Goal: Task Accomplishment & Management: Use online tool/utility

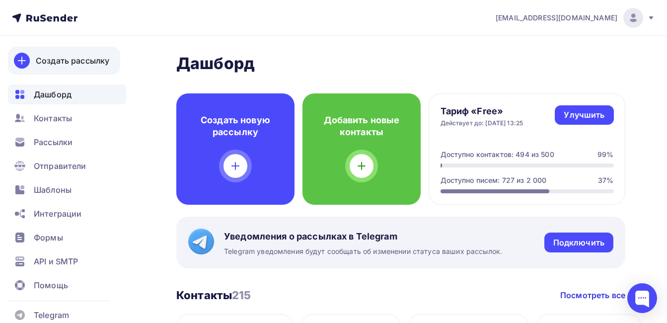
click at [69, 59] on div "Создать рассылку" at bounding box center [73, 61] width 74 height 12
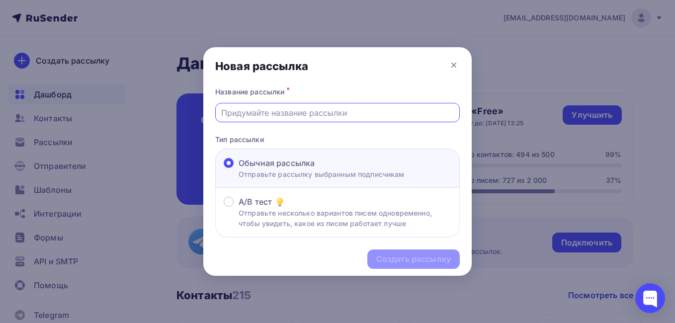
click at [271, 107] on input "text" at bounding box center [337, 113] width 233 height 12
paste input "Телеграм-канал для сотрудников "SUB-Команда""
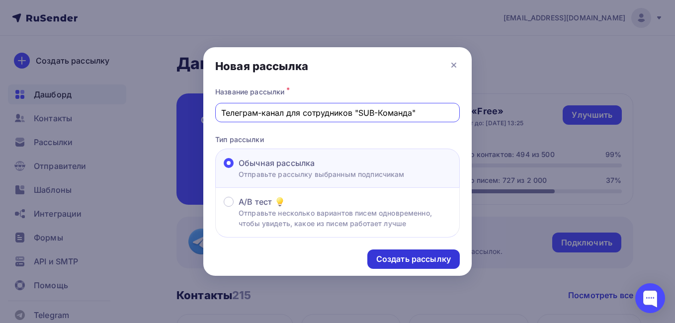
type input "Телеграм-канал для сотрудников "SUB-Команда""
click at [413, 259] on div "Создать рассылку" at bounding box center [413, 258] width 75 height 11
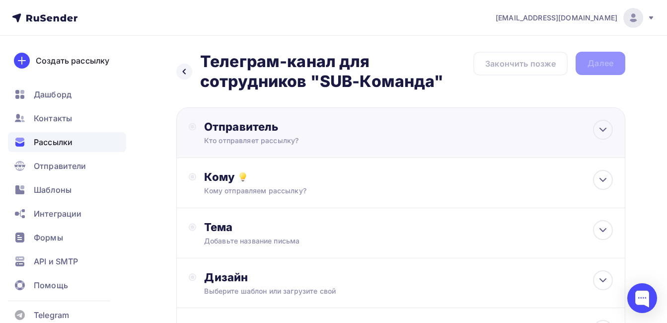
click at [229, 127] on div "Отправитель" at bounding box center [311, 127] width 215 height 14
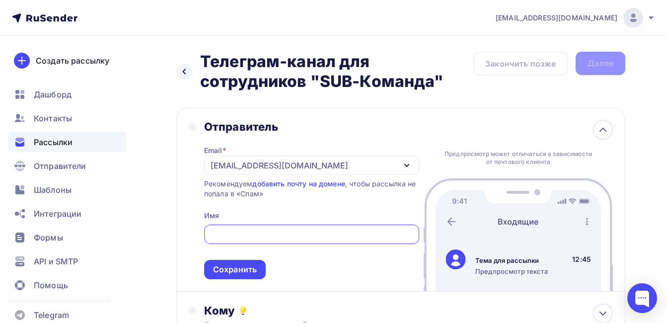
click at [405, 163] on icon "button" at bounding box center [407, 165] width 12 height 12
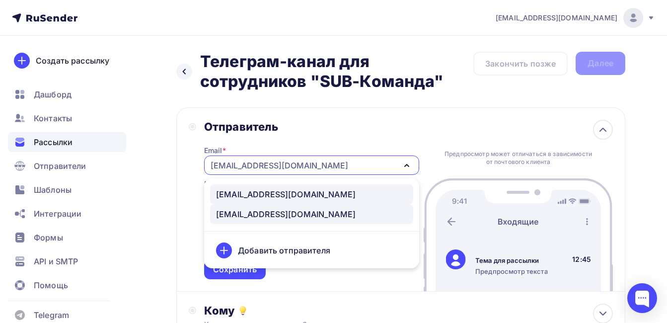
click at [258, 195] on div "[EMAIL_ADDRESS][DOMAIN_NAME]" at bounding box center [286, 194] width 140 height 12
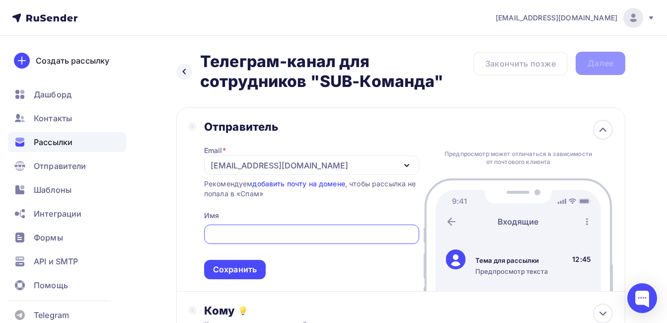
click at [232, 237] on input "text" at bounding box center [312, 234] width 204 height 12
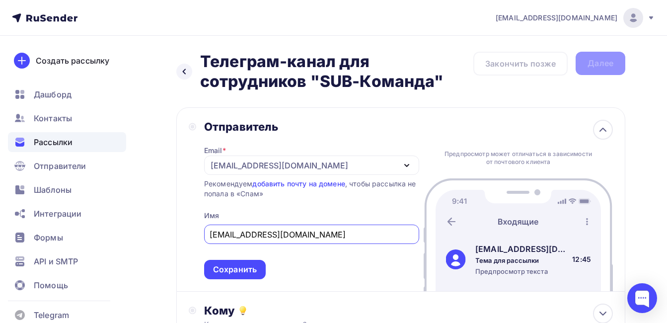
drag, startPoint x: 310, startPoint y: 234, endPoint x: 256, endPoint y: 233, distance: 54.2
click at [256, 233] on input "[EMAIL_ADDRESS][DOMAIN_NAME]" at bounding box center [312, 234] width 204 height 12
click at [235, 234] on input "Subjoynews" at bounding box center [312, 234] width 204 height 12
type input "Subjoy news"
click at [186, 239] on div "Отправитель Email * [EMAIL_ADDRESS][DOMAIN_NAME] [EMAIL_ADDRESS][DOMAIN_NAME] […" at bounding box center [400, 199] width 449 height 184
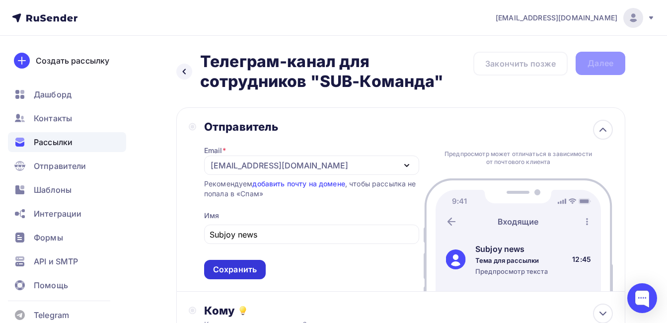
click at [216, 267] on div "Сохранить" at bounding box center [235, 269] width 44 height 11
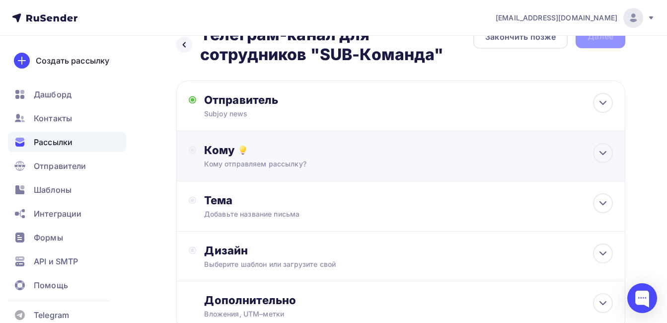
scroll to position [50, 0]
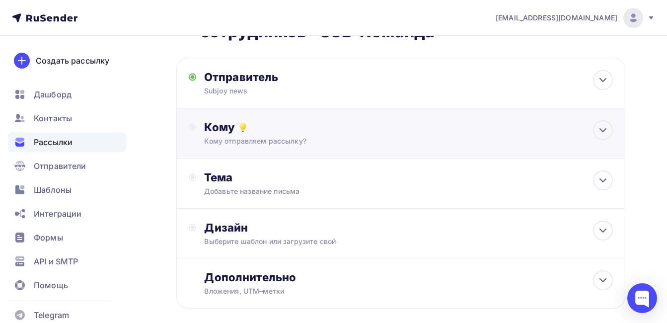
click at [222, 136] on div "Кому Кому отправляем рассылку? Списки получателей Выберите список Все списки id…" at bounding box center [408, 133] width 409 height 26
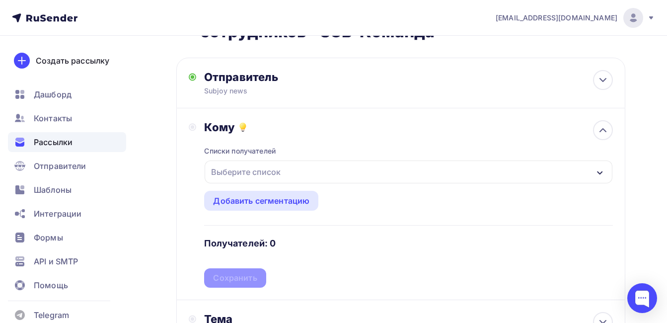
click at [251, 169] on div "Выберите список" at bounding box center [245, 172] width 77 height 18
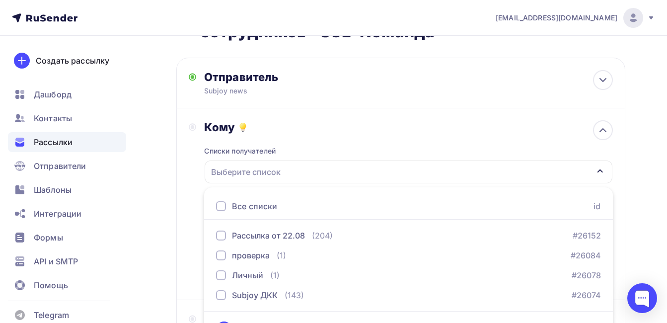
scroll to position [74, 0]
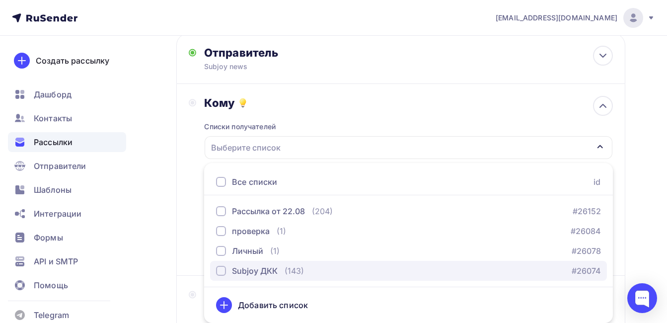
click at [223, 272] on div "button" at bounding box center [221, 271] width 10 height 10
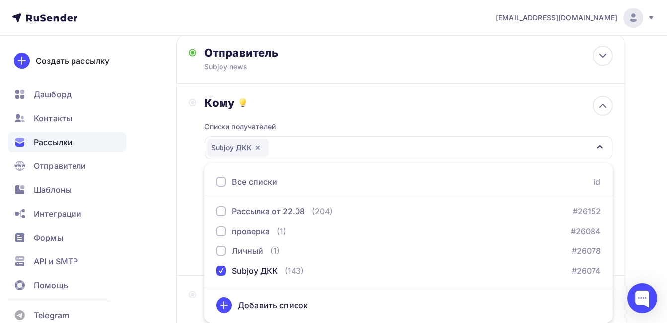
click at [153, 229] on div "Назад Телеграм-канал для сотрудников "SUB-Команда" Телеграм-канал для сотрудник…" at bounding box center [333, 226] width 667 height 528
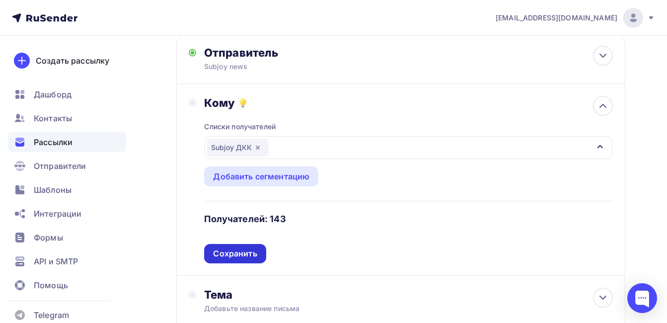
click at [230, 254] on div "Сохранить" at bounding box center [235, 253] width 44 height 11
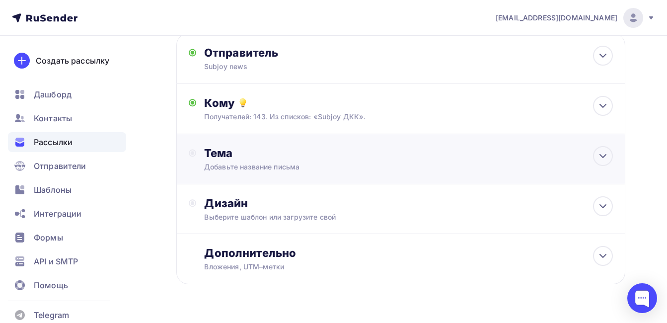
click at [226, 167] on div "Добавьте название письма" at bounding box center [292, 167] width 177 height 10
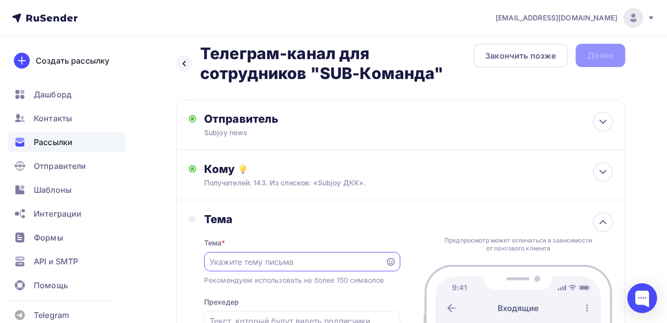
scroll to position [0, 0]
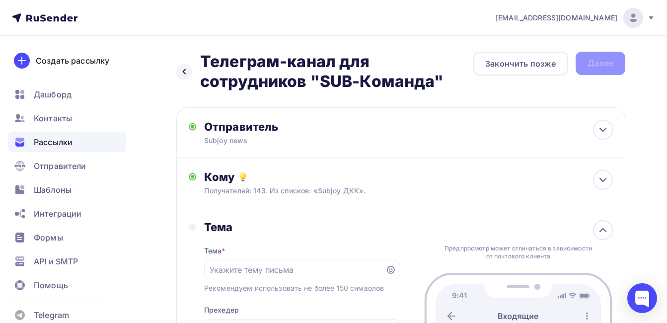
drag, startPoint x: 206, startPoint y: 59, endPoint x: 443, endPoint y: 88, distance: 238.8
click at [443, 88] on h2 "Телеграм-канал для сотрудников "SUB-Команда"" at bounding box center [336, 72] width 273 height 40
drag, startPoint x: 443, startPoint y: 88, endPoint x: 240, endPoint y: 72, distance: 202.8
click at [264, 79] on h2 "Телеграм-канал для сотрудников "SUB-Команда"" at bounding box center [336, 72] width 273 height 40
drag, startPoint x: 201, startPoint y: 60, endPoint x: 441, endPoint y: 75, distance: 240.4
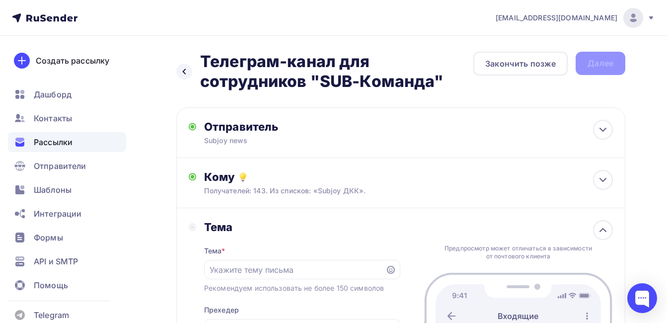
click at [441, 75] on h2 "Телеграм-канал для сотрудников "SUB-Команда"" at bounding box center [336, 72] width 273 height 40
drag, startPoint x: 441, startPoint y: 75, endPoint x: 375, endPoint y: 78, distance: 66.1
copy h2 "Телеграм-канал для сотрудников "SUB-Команда""
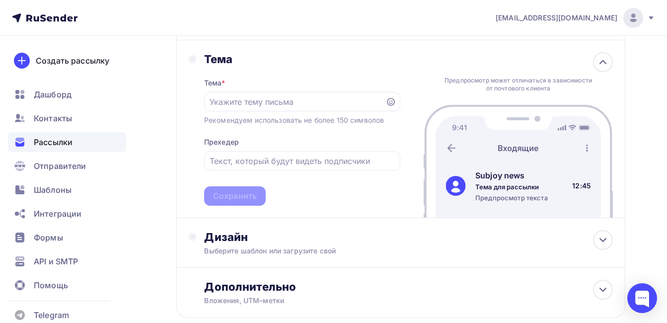
scroll to position [199, 0]
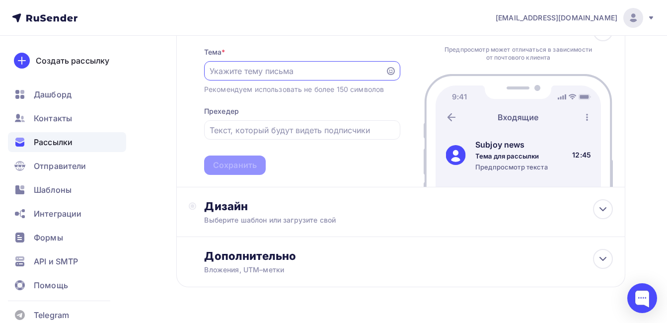
click at [235, 75] on input "text" at bounding box center [295, 71] width 170 height 12
paste input "Телеграм-канал для сотрудников "SUB-Команда""
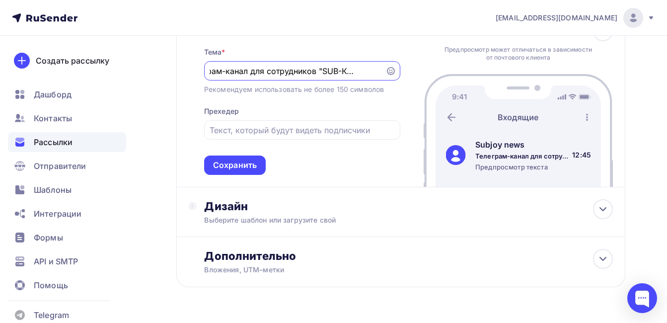
scroll to position [149, 0]
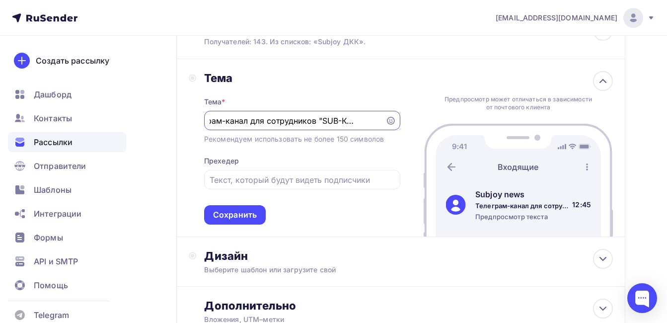
type input "Телеграм-канал для сотрудников "SUB-Команда""
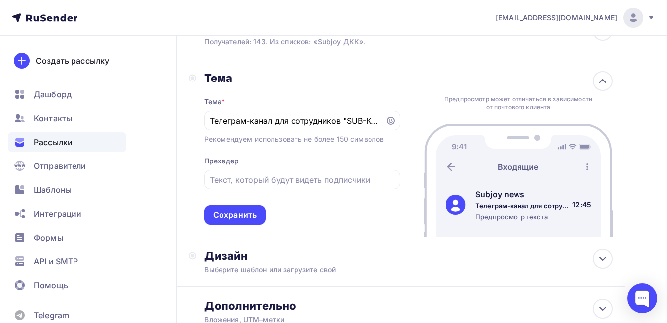
click at [234, 165] on div "Прехедер" at bounding box center [221, 161] width 35 height 10
click at [227, 177] on input "text" at bounding box center [302, 180] width 185 height 12
paste input "Телеграм-канал для сотрудников "SUB-Команда""
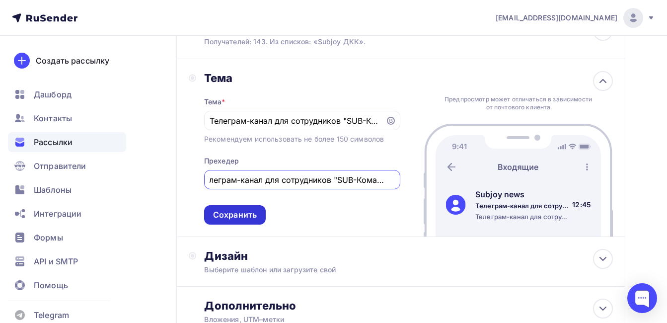
type input "Телеграм-канал для сотрудников "SUB-Команда""
click at [224, 221] on div "Сохранить" at bounding box center [235, 214] width 62 height 19
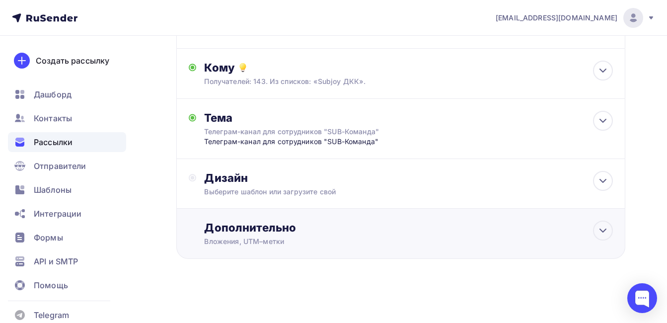
scroll to position [109, 0]
click at [253, 181] on div "Дизайн" at bounding box center [408, 178] width 409 height 14
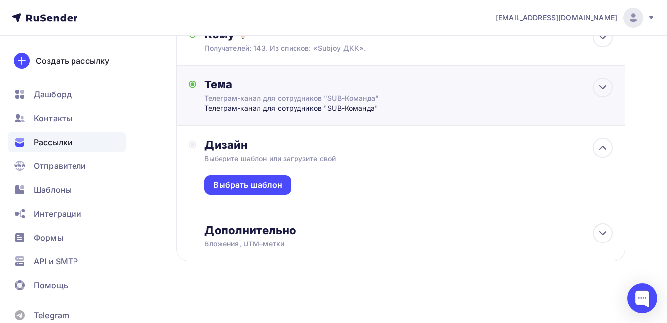
scroll to position [145, 0]
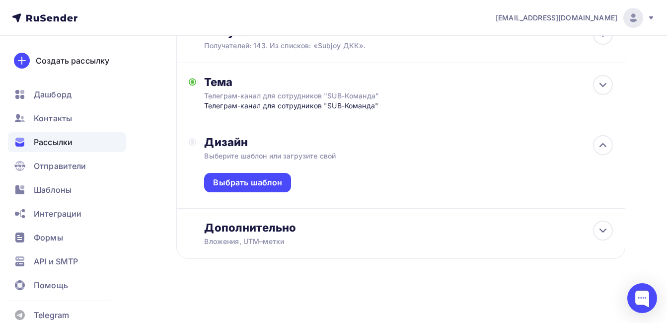
drag, startPoint x: 248, startPoint y: 181, endPoint x: 198, endPoint y: 191, distance: 51.5
click at [246, 182] on div "Выбрать шаблон" at bounding box center [247, 182] width 69 height 11
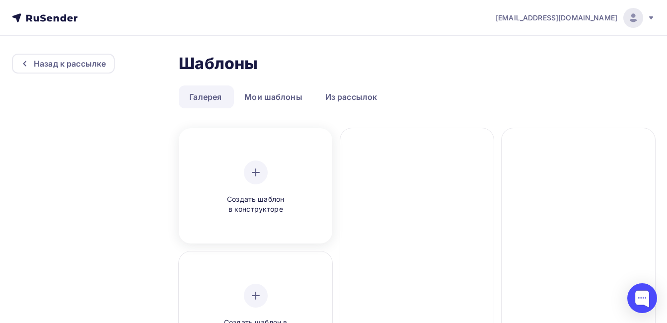
click at [271, 171] on div "Создать шаблон в конструкторе" at bounding box center [256, 187] width 94 height 54
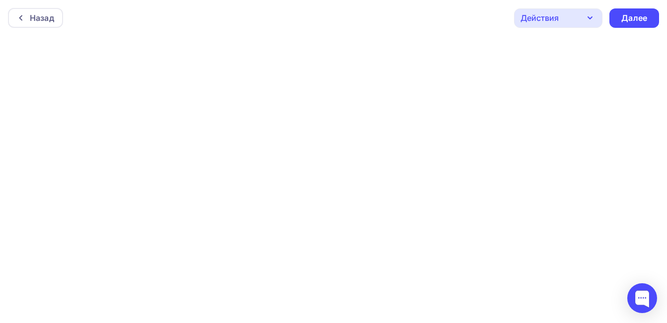
click at [418, 20] on div "Назад Действия Отправить тестовое письмо Предпросмотр Сохранить в Мои шаблоны В…" at bounding box center [333, 18] width 667 height 36
click at [587, 15] on icon "button" at bounding box center [590, 15] width 12 height 12
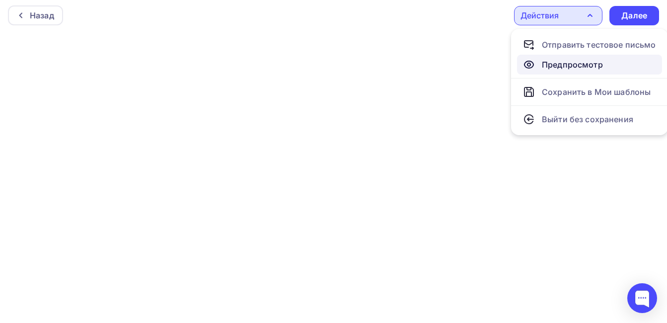
click at [562, 62] on div "Предпросмотр" at bounding box center [572, 65] width 61 height 12
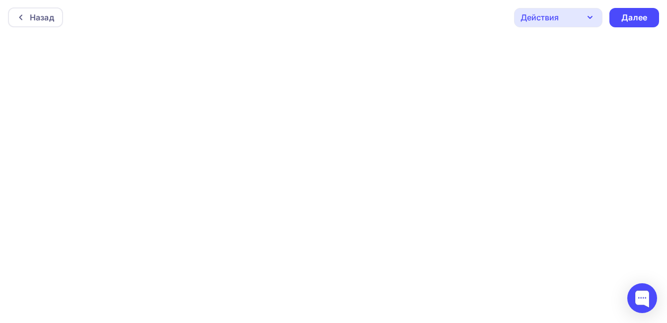
scroll to position [0, 0]
click at [13, 13] on div "Назад" at bounding box center [35, 18] width 55 height 20
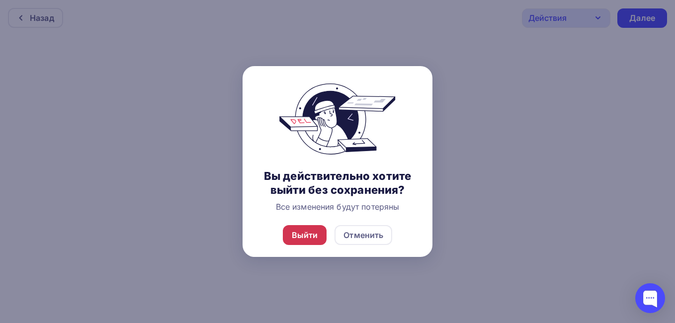
click at [289, 229] on div "Выйти" at bounding box center [305, 235] width 44 height 20
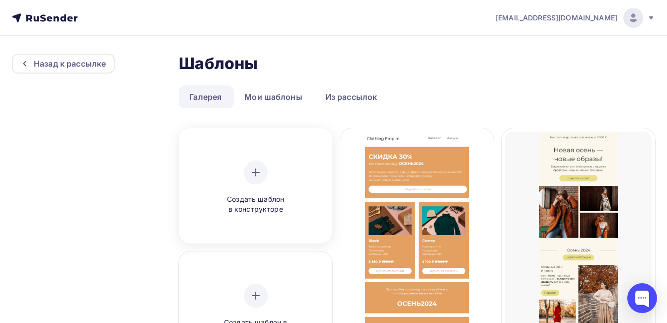
click at [273, 176] on div "Создать шаблон в конструкторе" at bounding box center [256, 187] width 94 height 54
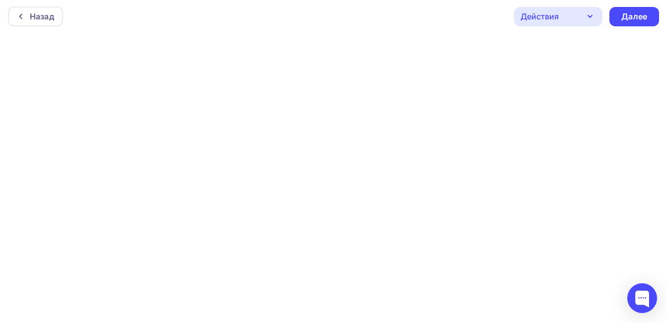
scroll to position [2, 0]
click at [620, 14] on div "Далее" at bounding box center [634, 15] width 50 height 19
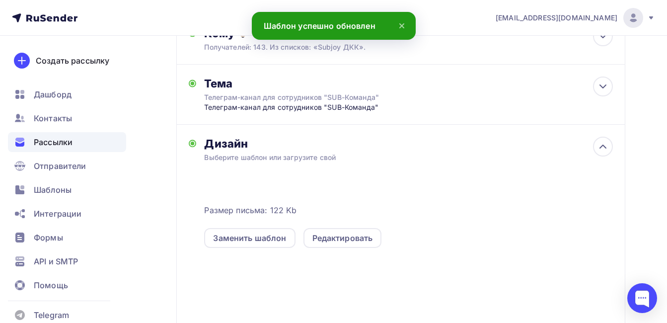
scroll to position [149, 0]
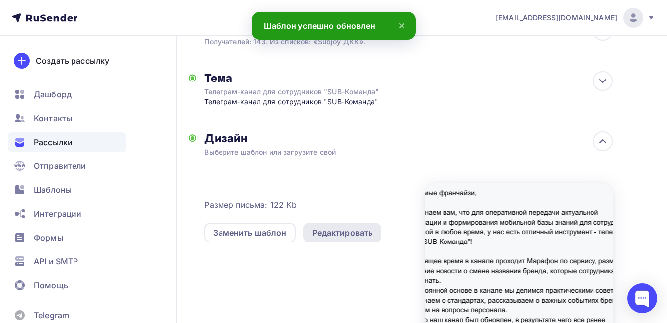
click at [341, 229] on div "Редактировать" at bounding box center [342, 232] width 61 height 12
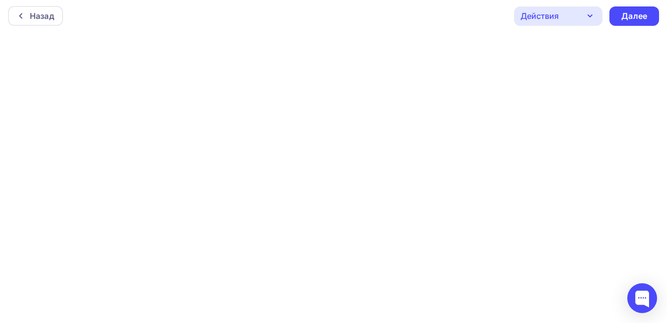
scroll to position [2, 0]
click at [642, 17] on div "Далее" at bounding box center [634, 15] width 26 height 11
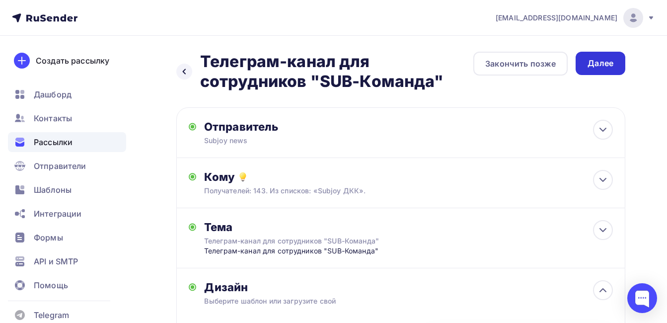
click at [587, 58] on div "Далее" at bounding box center [601, 63] width 50 height 23
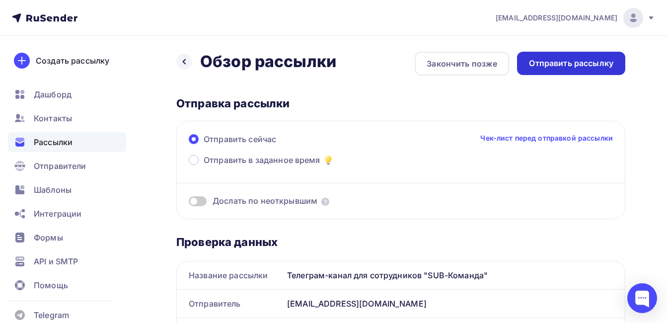
click at [575, 64] on div "Отправить рассылку" at bounding box center [571, 63] width 84 height 11
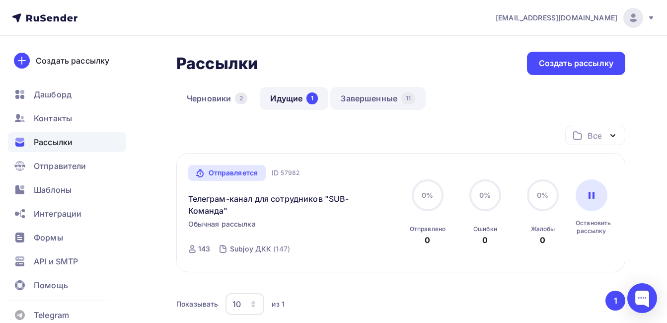
click at [384, 96] on link "Завершенные 11" at bounding box center [377, 98] width 95 height 23
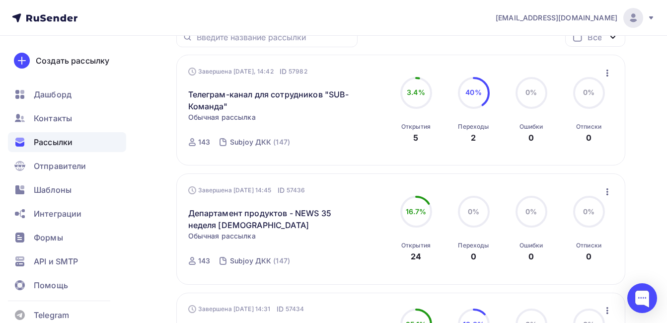
scroll to position [99, 0]
